Goal: Book appointment/travel/reservation

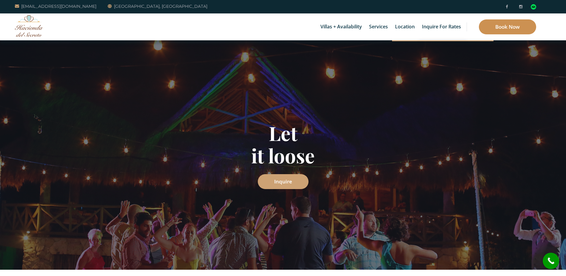
click at [501, 23] on link "Book Now" at bounding box center [507, 26] width 57 height 15
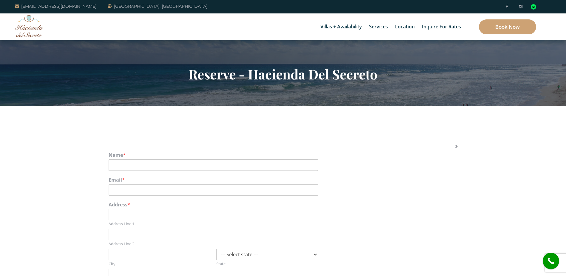
click at [143, 166] on input "Name *" at bounding box center [214, 164] width 210 height 11
type input "[PERSON_NAME]"
type input "[EMAIL_ADDRESS][DOMAIN_NAME]"
type input "[STREET_ADDRESS]"
type input "Komoka"
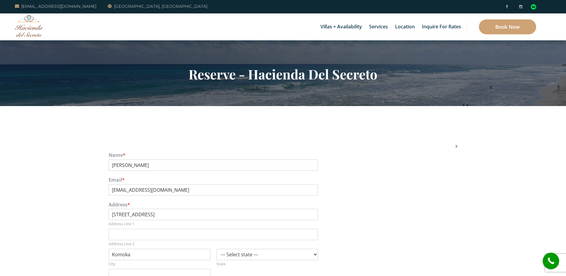
type input "[PHONE_NUMBER]"
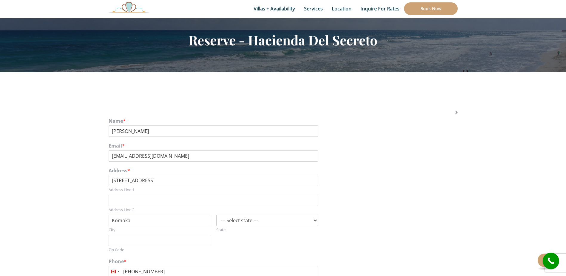
scroll to position [64, 0]
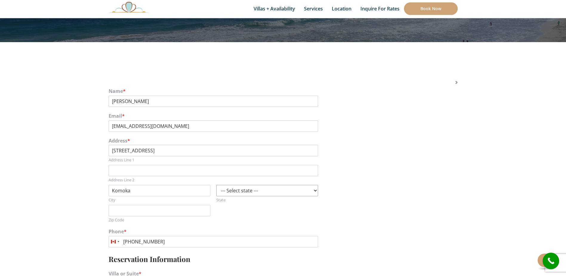
click at [315, 191] on select "--- Select state --- [US_STATE] [US_STATE] [US_STATE] [US_STATE] [US_STATE] [US…" at bounding box center [267, 190] width 102 height 11
select select "MI"
click at [216, 185] on select "--- Select state --- [US_STATE] [US_STATE] [US_STATE] [US_STATE] [US_STATE] [US…" at bounding box center [267, 190] width 102 height 11
click at [130, 209] on input "Zip Code" at bounding box center [160, 210] width 102 height 11
type input "48060"
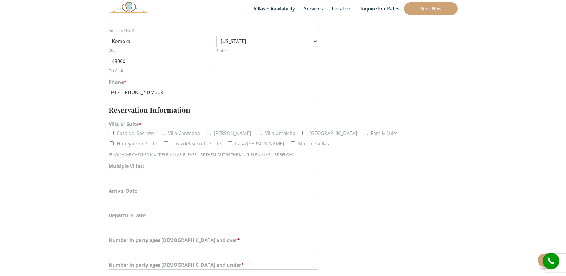
scroll to position [243, 0]
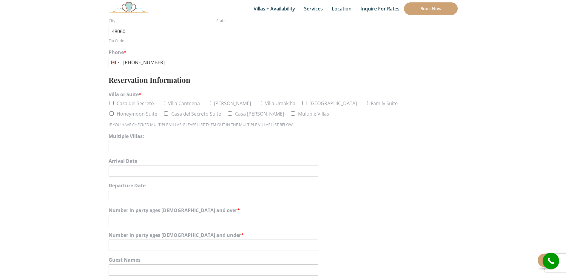
click at [302, 103] on input "[GEOGRAPHIC_DATA]" at bounding box center [304, 103] width 4 height 4
checkbox input "true"
click at [126, 169] on input "Arrival Date" at bounding box center [214, 170] width 210 height 11
click at [193, 182] on icon at bounding box center [195, 183] width 4 height 4
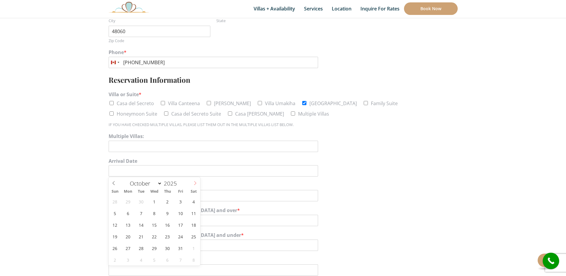
click at [193, 182] on icon at bounding box center [195, 183] width 4 height 4
select select "11"
click at [193, 182] on icon at bounding box center [195, 183] width 4 height 4
type input "2026"
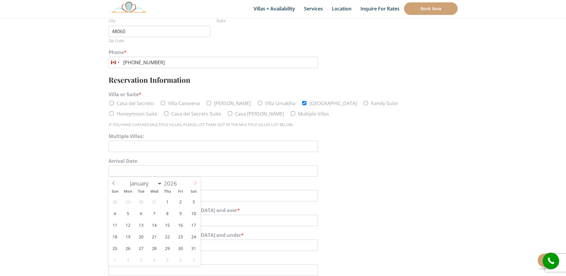
click at [195, 182] on icon at bounding box center [195, 183] width 4 height 4
select select "1"
click at [116, 236] on span "22" at bounding box center [115, 236] width 12 height 12
type input "[DATE]"
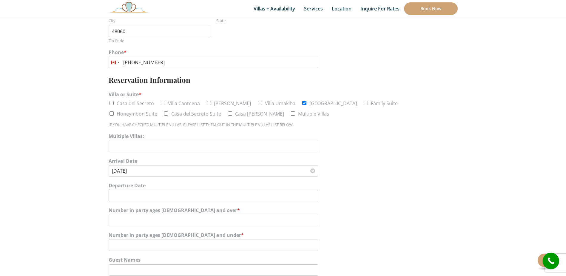
click at [139, 193] on input "Departure Date" at bounding box center [214, 195] width 210 height 11
click at [196, 103] on span at bounding box center [195, 106] width 10 height 10
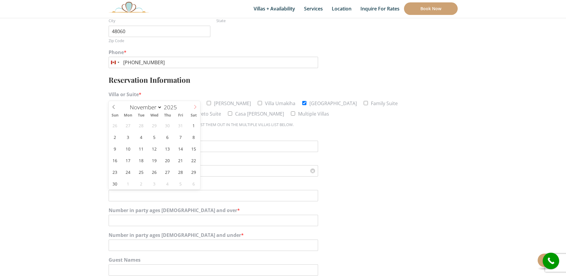
select select "11"
click at [196, 103] on span at bounding box center [195, 106] width 10 height 10
type input "2026"
click at [196, 103] on span at bounding box center [195, 106] width 10 height 10
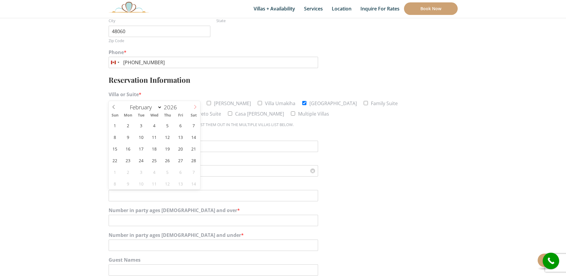
select select "2"
click at [113, 124] on span "1" at bounding box center [115, 125] width 12 height 12
type input "[DATE]"
click at [122, 221] on input "Number in party ages [DEMOGRAPHIC_DATA] and over *" at bounding box center [214, 220] width 210 height 11
click at [314, 218] on input "1" at bounding box center [214, 220] width 210 height 11
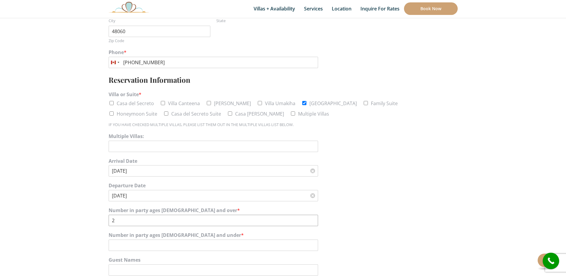
click at [314, 218] on input "2" at bounding box center [214, 220] width 210 height 11
click at [314, 218] on input "3" at bounding box center [214, 220] width 210 height 11
type input "4"
click at [313, 218] on input "4" at bounding box center [214, 220] width 210 height 11
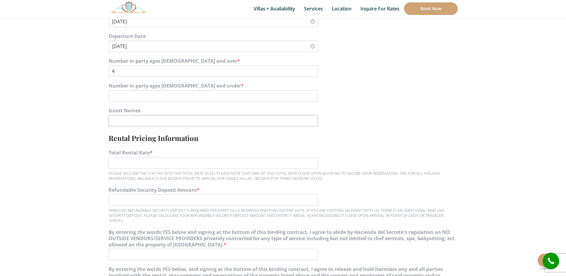
click at [136, 118] on input "Guest Names" at bounding box center [214, 120] width 210 height 11
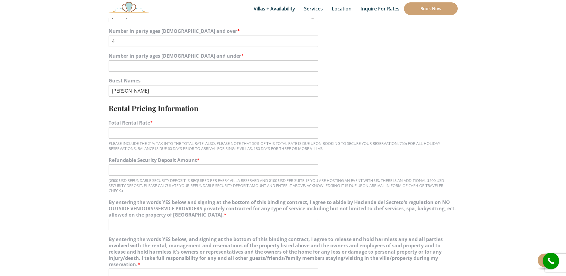
scroll to position [452, 0]
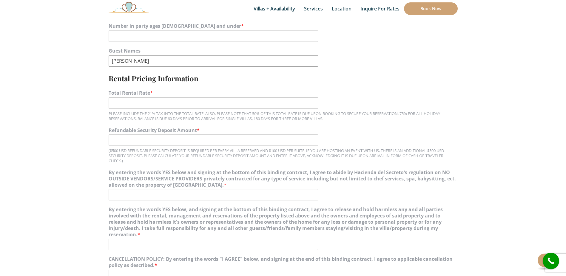
type input "[PERSON_NAME]"
click at [131, 194] on input "By entering the words YES below and signing at the bottom of this binding contr…" at bounding box center [214, 194] width 210 height 11
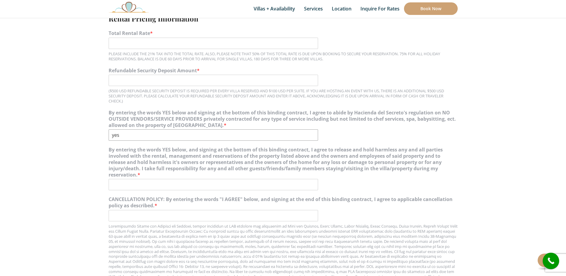
type input "yes"
click at [125, 186] on input "By entering the words YES below, and signing at the bottom of this binding cont…" at bounding box center [214, 184] width 210 height 11
type input "yes"
click at [120, 213] on input "CANCELLATION POLICY: By entering the words "I AGREE" below, and signing at the …" at bounding box center [214, 215] width 210 height 11
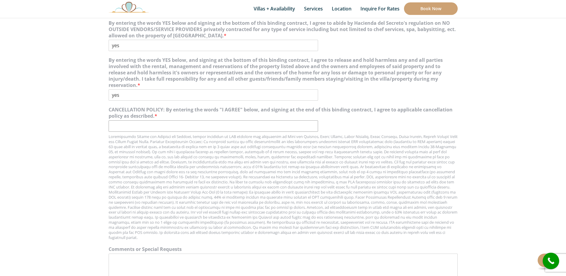
scroll to position [631, 0]
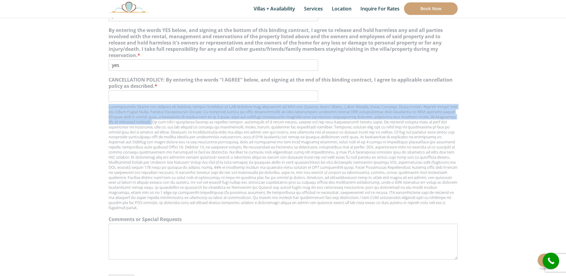
drag, startPoint x: 109, startPoint y: 105, endPoint x: 125, endPoint y: 121, distance: 22.8
click at [125, 121] on div at bounding box center [283, 157] width 349 height 106
copy div "Cancellation Policy for Hacienda del Secreto, herein described as HDS includes …"
